Goal: Navigation & Orientation: Go to known website

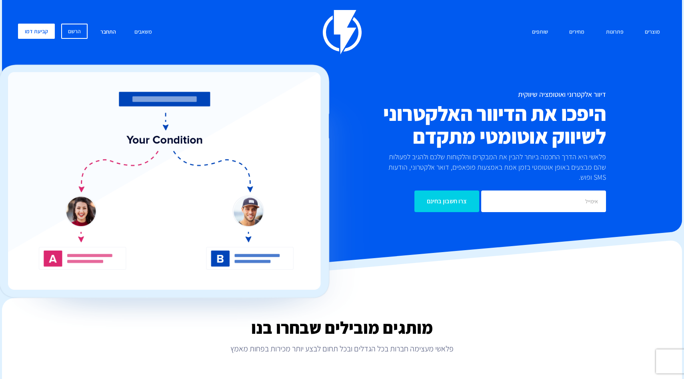
click at [110, 29] on link "התחבר" at bounding box center [108, 32] width 28 height 17
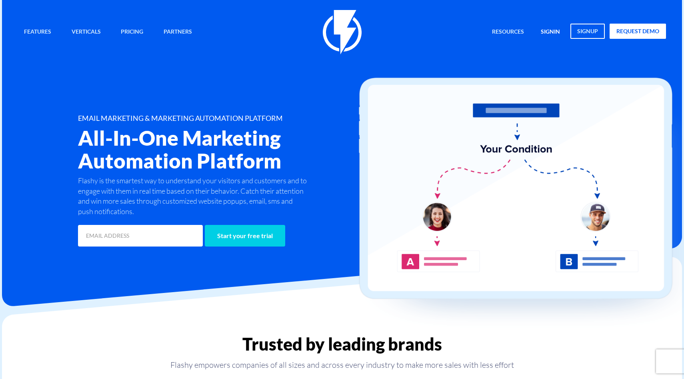
click at [549, 30] on link "signin" at bounding box center [549, 32] width 31 height 17
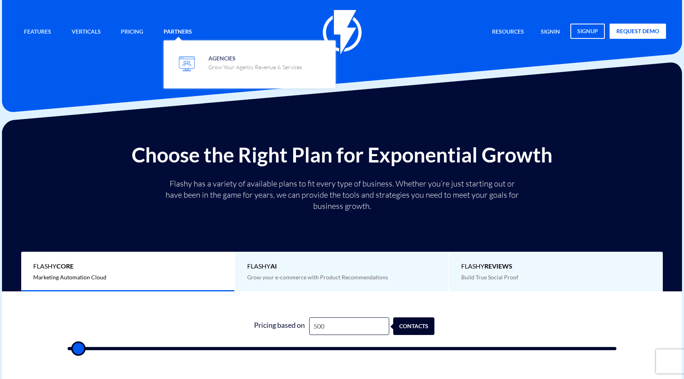
click at [180, 29] on link "Partners" at bounding box center [177, 32] width 40 height 17
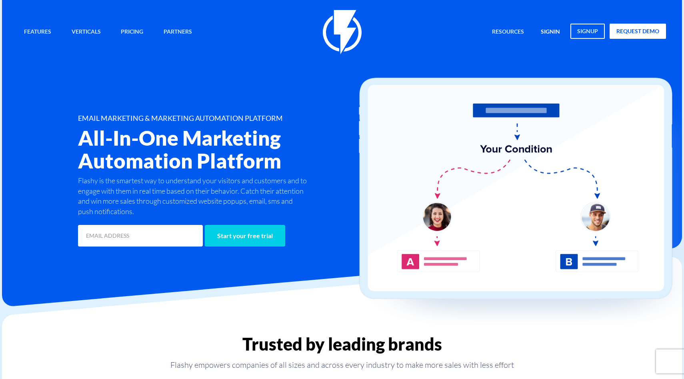
click at [554, 30] on link "signin" at bounding box center [549, 32] width 31 height 17
